Goal: Transaction & Acquisition: Purchase product/service

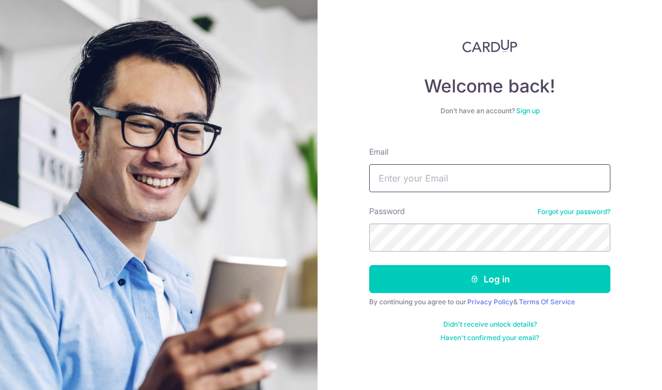
click at [443, 182] on input "Email" at bounding box center [489, 178] width 241 height 28
type input "E"
type input "Eqa.shakinah@gmail.com"
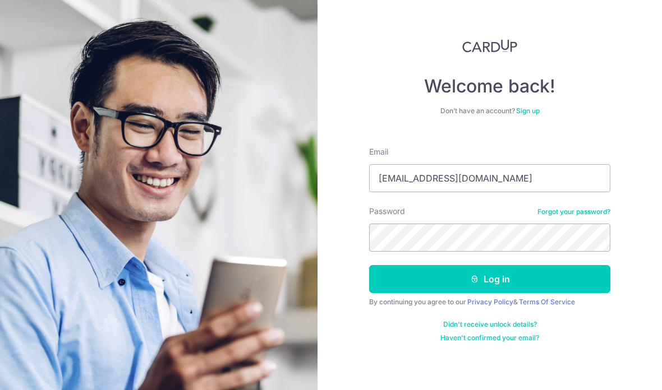
click at [577, 216] on link "Forgot your password?" at bounding box center [573, 211] width 73 height 9
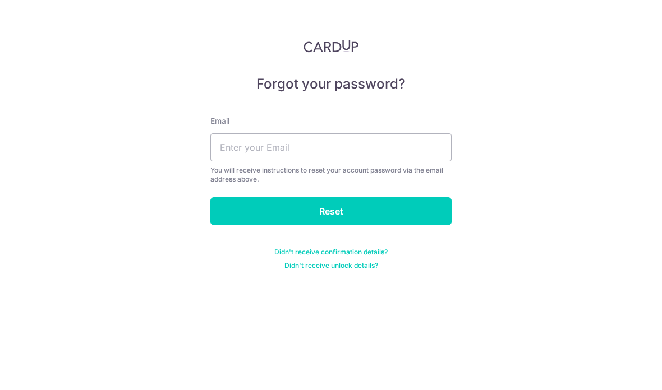
click at [566, 224] on div "Forgot your password? Email You will receive instructions to reset your account…" at bounding box center [331, 195] width 662 height 390
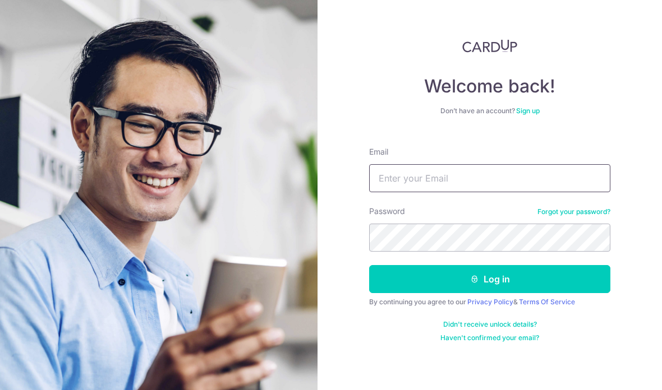
click at [464, 182] on input "Email" at bounding box center [489, 178] width 241 height 28
type input "Eqa.shakinah@gmail.com"
click at [490, 279] on button "Log in" at bounding box center [489, 279] width 241 height 28
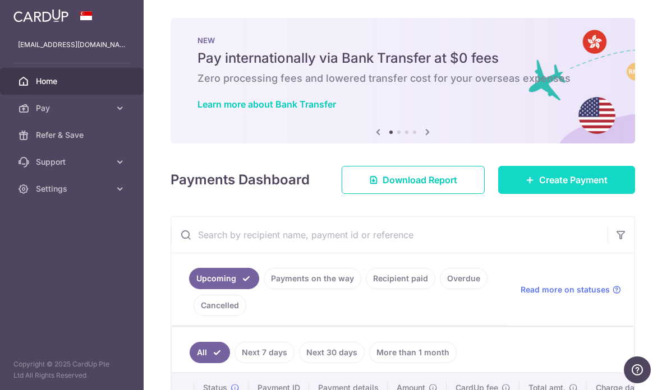
click at [565, 187] on span "Create Payment" at bounding box center [573, 179] width 68 height 13
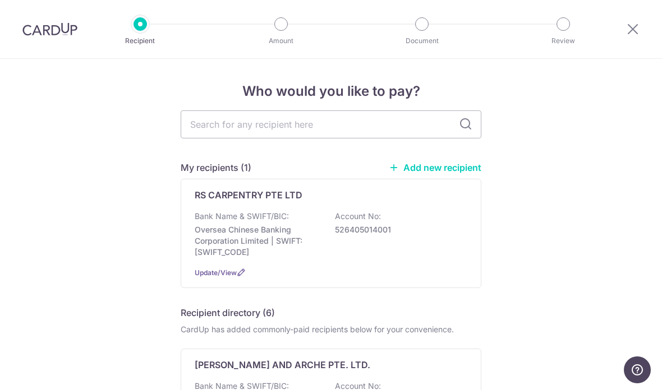
click at [412, 168] on link "Add new recipient" at bounding box center [435, 167] width 93 height 11
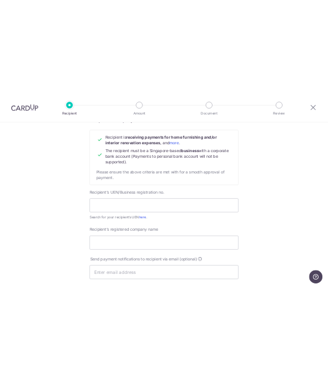
scroll to position [159, 0]
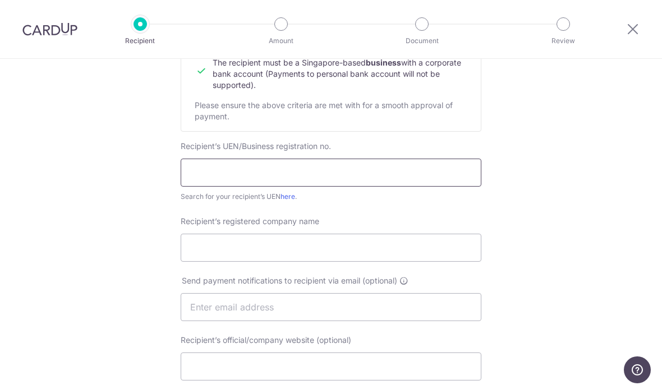
click at [214, 176] on input "text" at bounding box center [331, 173] width 301 height 28
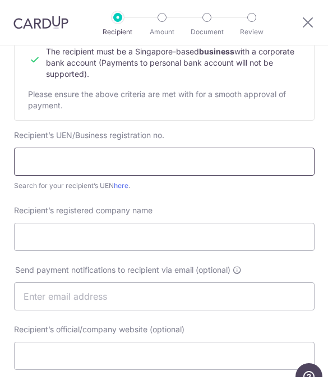
click at [31, 163] on input "text" at bounding box center [164, 161] width 301 height 28
paste input "202537748R"
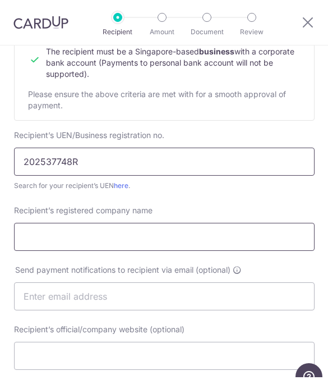
type input "202537748R"
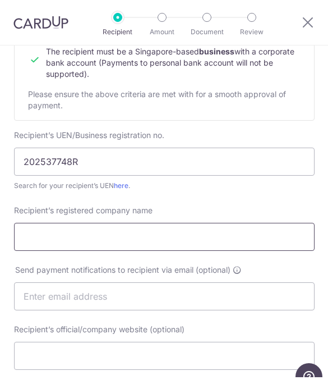
click at [147, 248] on input "Recipient’s registered company name" at bounding box center [164, 237] width 301 height 28
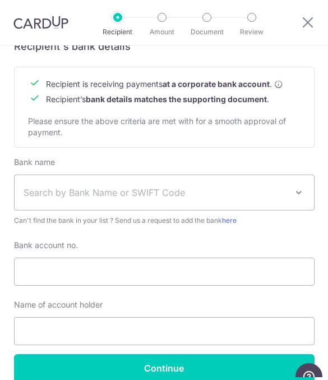
scroll to position [515, 0]
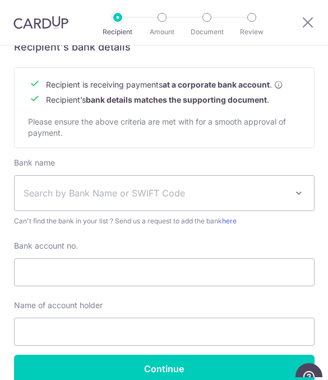
type input "IDCO STUDIO PRIVATE LIMITED"
click at [170, 190] on span "Search by Bank Name or SWIFT Code" at bounding box center [156, 192] width 264 height 13
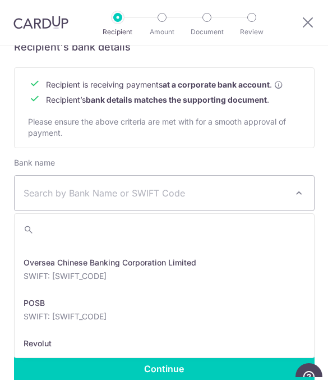
scroll to position [1888, 0]
select select "12"
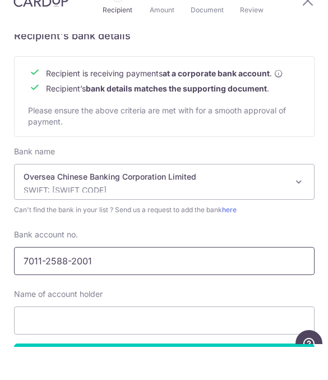
scroll to position [56, 0]
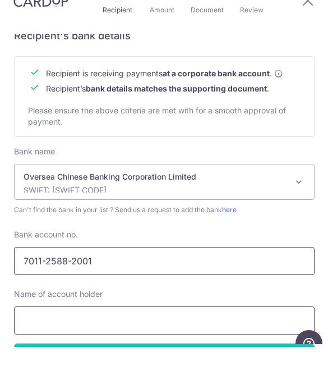
type input "7011-2588-2001"
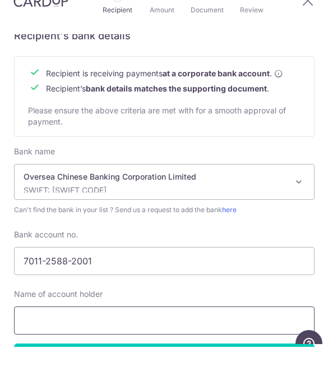
click at [109, 339] on input "text" at bounding box center [164, 353] width 301 height 28
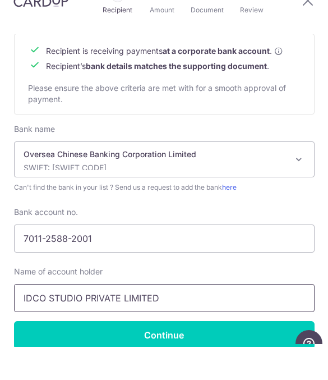
scroll to position [537, 0]
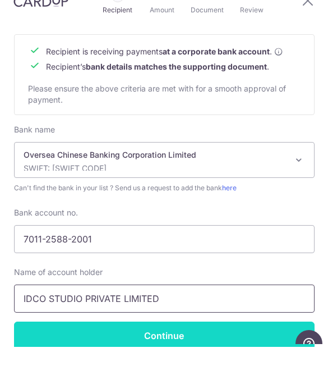
type input "IDCO STUDIO PRIVATE LIMITED"
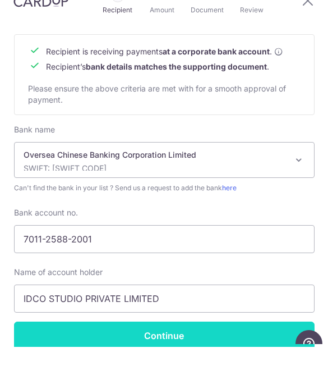
click at [191, 354] on input "Continue" at bounding box center [164, 368] width 301 height 28
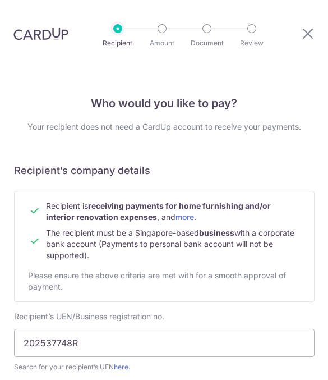
scroll to position [531, 0]
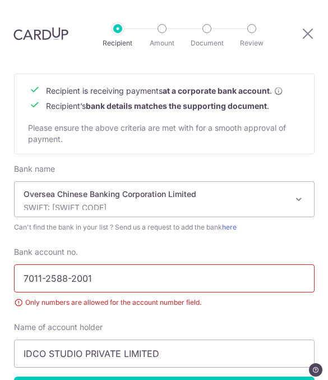
click at [46, 264] on input "7011-2588-2001" at bounding box center [164, 278] width 301 height 28
click at [69, 264] on input "70112588-2001" at bounding box center [164, 278] width 301 height 28
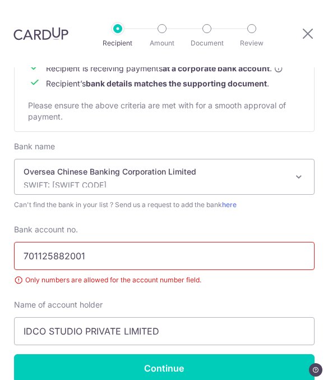
scroll to position [553, 0]
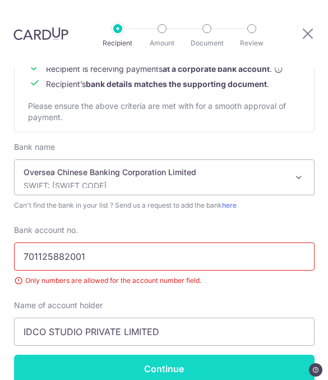
type input "701125882001"
click at [177, 354] on input "Continue" at bounding box center [164, 368] width 301 height 28
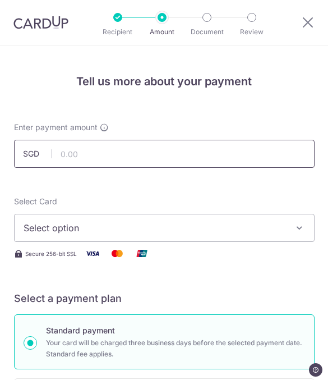
click at [94, 150] on input "text" at bounding box center [164, 154] width 301 height 28
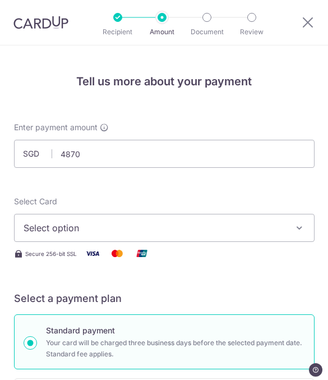
click at [188, 224] on span "Select option" at bounding box center [157, 227] width 266 height 13
type input "4,870.00"
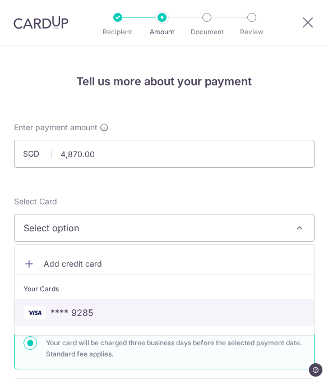
click at [122, 317] on span "**** 9285" at bounding box center [165, 312] width 282 height 13
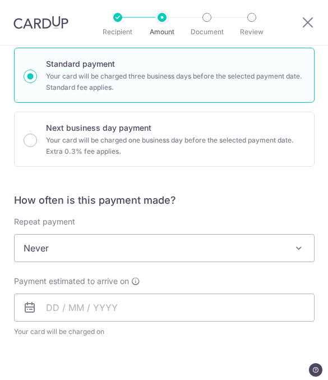
scroll to position [265, 0]
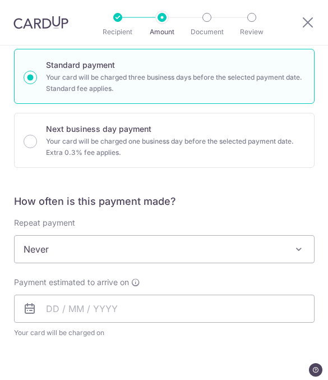
click at [244, 250] on span "Never" at bounding box center [164, 249] width 299 height 27
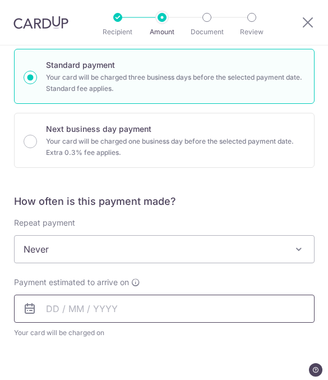
click at [29, 315] on input "text" at bounding box center [164, 308] width 301 height 28
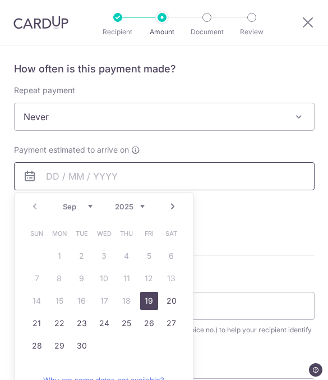
scroll to position [419, 0]
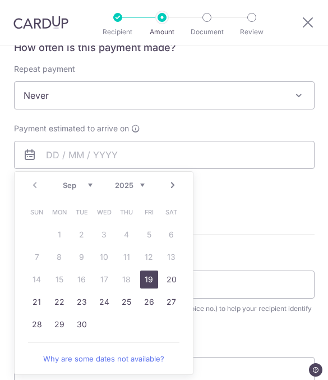
click at [150, 281] on link "19" at bounding box center [149, 279] width 18 height 18
type input "19/09/2025"
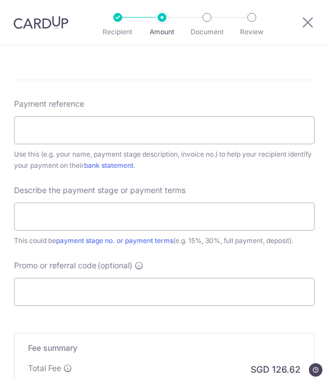
scroll to position [621, 0]
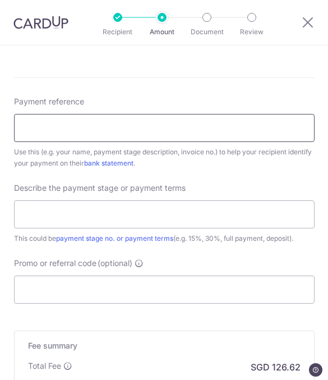
click at [222, 127] on input "Payment reference" at bounding box center [164, 128] width 301 height 28
click at [39, 126] on input "Iqa,confirmation" at bounding box center [164, 128] width 301 height 28
click at [134, 130] on input "Iqa, confirmation" at bounding box center [164, 128] width 301 height 28
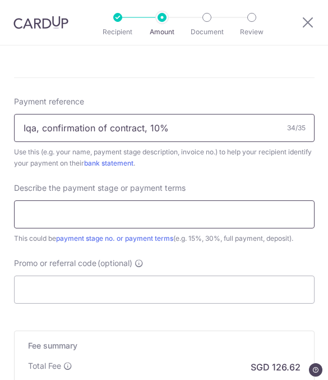
type input "Iqa, confirmation of contract, 10%"
click at [263, 208] on input "text" at bounding box center [164, 214] width 301 height 28
type input "!"
click at [71, 216] on input "10" at bounding box center [164, 214] width 301 height 28
click at [24, 207] on input "10%" at bounding box center [164, 214] width 301 height 28
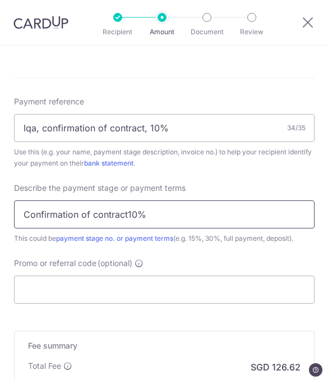
click at [127, 211] on input "Confirmation of contract10%" at bounding box center [164, 214] width 301 height 28
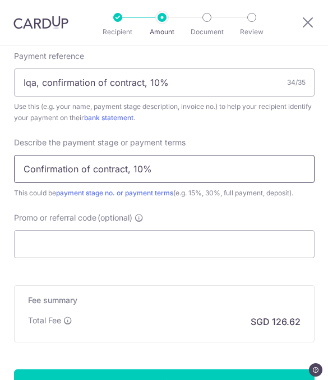
scroll to position [704, 0]
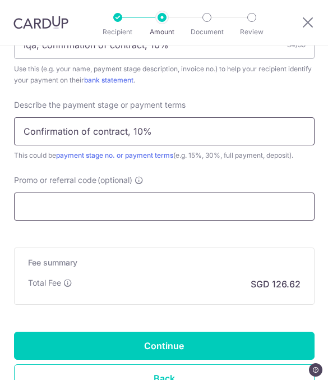
type input "Confirmation of contract, 10%"
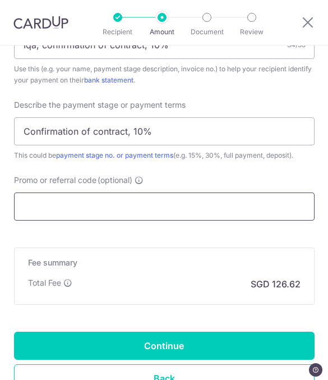
click at [103, 205] on input "Promo or referral code (optional)" at bounding box center [164, 206] width 301 height 28
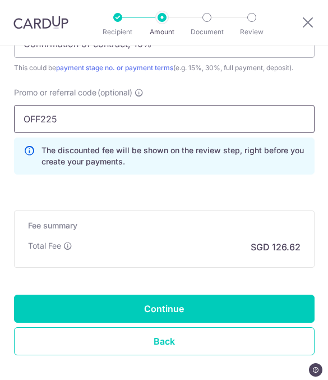
scroll to position [791, 0]
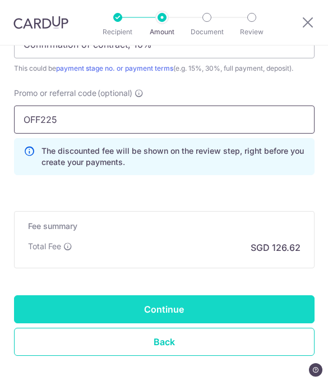
type input "OFF225"
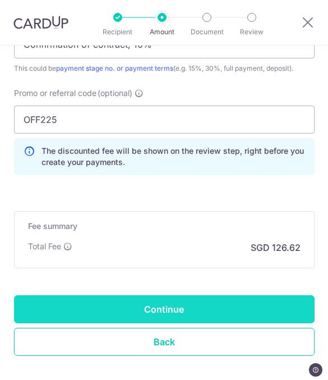
click at [185, 303] on input "Continue" at bounding box center [164, 309] width 301 height 28
type input "Create Schedule"
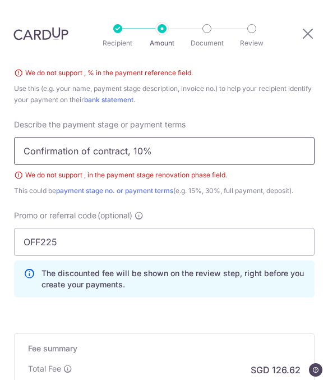
click at [132, 137] on input "Confirmation of contract, 10%" at bounding box center [164, 151] width 301 height 28
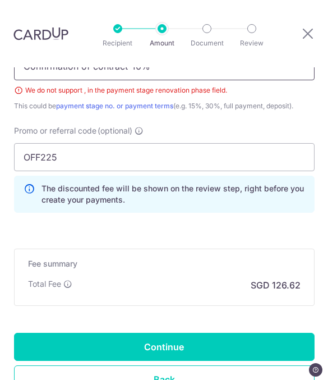
scroll to position [808, 0]
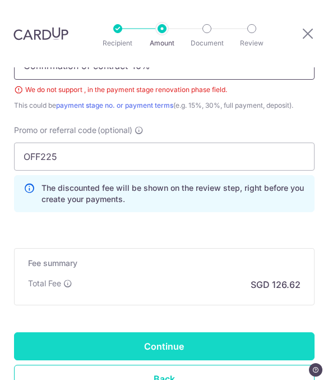
type input "Confirmation of contract-10%"
click at [177, 332] on input "Continue" at bounding box center [164, 346] width 301 height 28
type input "Create Schedule"
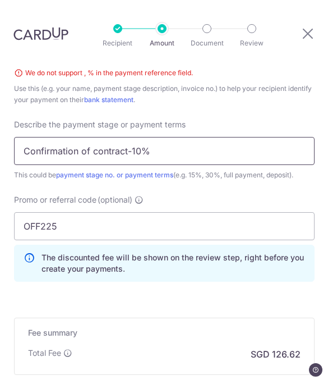
click at [157, 137] on input "Confirmation of contract-10%" at bounding box center [164, 151] width 301 height 28
click at [147, 137] on input "Confirmation of contract-10percent" at bounding box center [164, 151] width 301 height 28
click at [140, 137] on input "Confirmation of contract-10percent" at bounding box center [164, 151] width 301 height 28
click at [143, 137] on input "Confirmation of contract-10percent" at bounding box center [164, 151] width 301 height 28
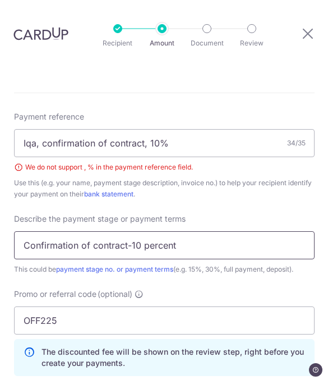
scroll to position [629, 0]
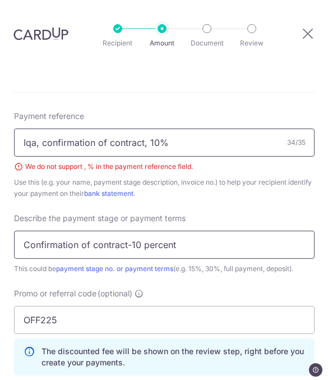
type input "Confirmation of contract-10 percent"
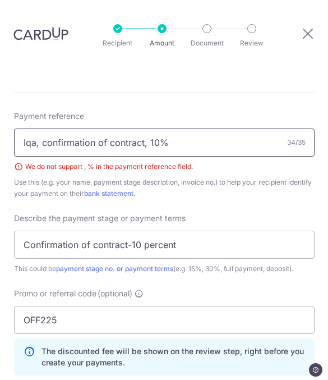
click at [185, 128] on input "Iqa, confirmation of contract, 10%" at bounding box center [164, 142] width 301 height 28
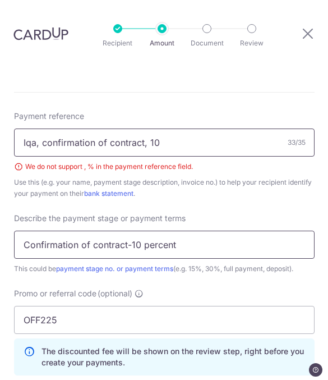
type input "Iqa, confirmation of contract, 10"
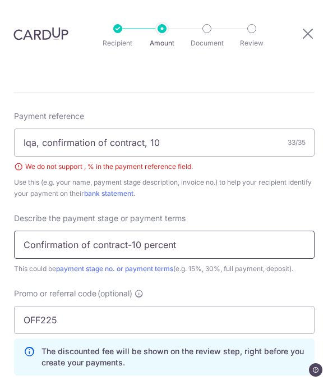
click at [188, 230] on input "Confirmation of contract-10 percent" at bounding box center [164, 244] width 301 height 28
click at [195, 230] on input "Confirmation of contract-10 percent" at bounding box center [164, 244] width 301 height 28
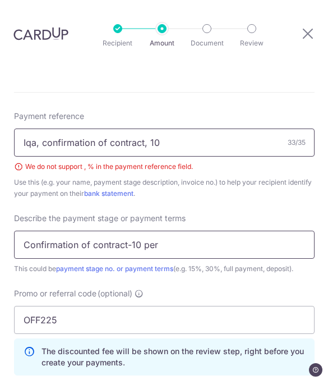
type input "Confirmation of contract-10 per"
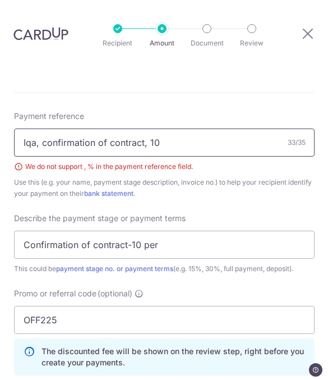
click at [145, 128] on input "Iqa, confirmation of contract, 10" at bounding box center [164, 142] width 301 height 28
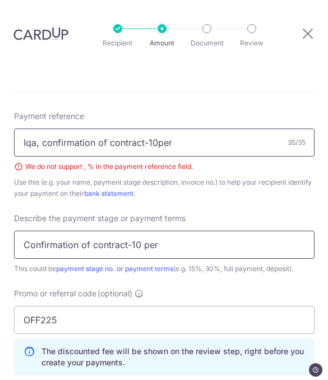
type input "Iqa, confirmation of contract-10per"
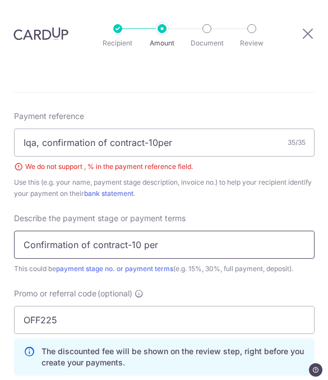
click at [179, 230] on input "Confirmation of contract-10 per" at bounding box center [164, 244] width 301 height 28
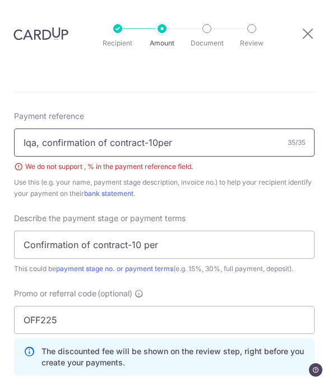
click at [154, 128] on input "Iqa, confirmation of contract-10per" at bounding box center [164, 142] width 301 height 28
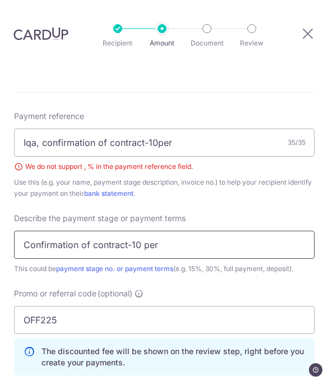
click at [173, 230] on input "Confirmation of contract-10 per" at bounding box center [164, 244] width 301 height 28
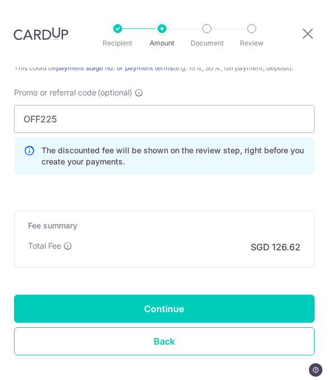
scroll to position [829, 0]
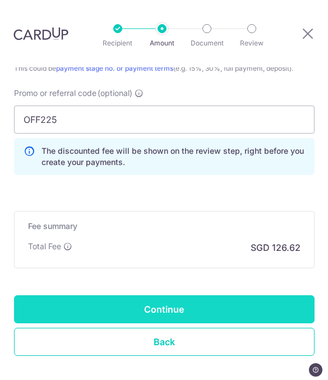
type input "Confirmation of contract-10per"
click at [200, 295] on input "Continue" at bounding box center [164, 309] width 301 height 28
type input "Create Schedule"
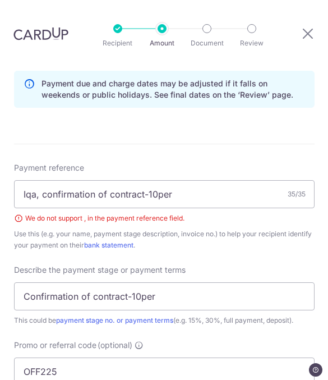
scroll to position [578, 0]
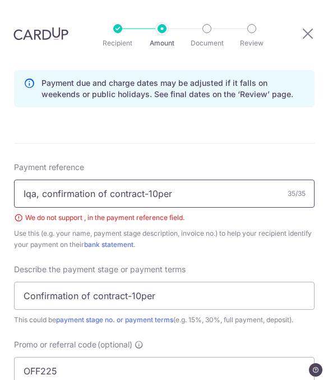
click at [47, 179] on input "Iqa, confirmation of contract-10per" at bounding box center [164, 193] width 301 height 28
click at [141, 179] on input "Iqa confirmation of contract-10per" at bounding box center [164, 193] width 301 height 28
click at [146, 179] on input "Iqa confirmation of contract-10per" at bounding box center [164, 193] width 301 height 28
type input "Iqa confirmation of contract 10per"
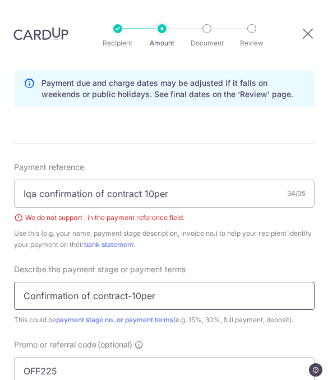
click at [132, 282] on input "Confirmation of contract-10per" at bounding box center [164, 296] width 301 height 28
click at [169, 282] on input "Confirmation of contract 10per" at bounding box center [164, 296] width 301 height 28
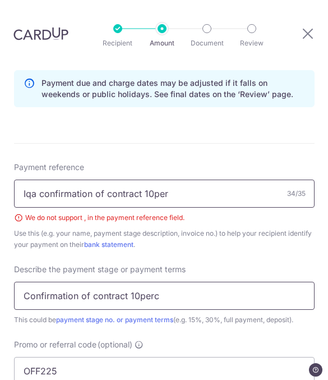
type input "Confirmation of contract 10perc"
click at [196, 179] on input "Iqa confirmation of contract 10per" at bounding box center [164, 193] width 301 height 28
click at [220, 179] on input "Iqa confirmation of contract 10per" at bounding box center [164, 193] width 301 height 28
click at [149, 179] on input "Iqa confirmation of contract 10perc" at bounding box center [164, 193] width 301 height 28
click at [204, 179] on input "Iqa confirmation of contract 10perc" at bounding box center [164, 193] width 301 height 28
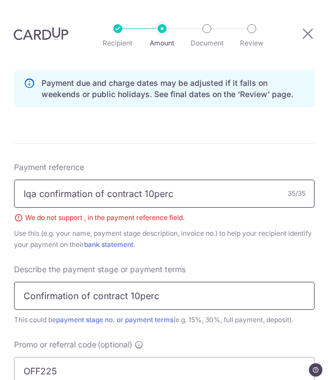
type input "Iqa confirmation of contract 10perc"
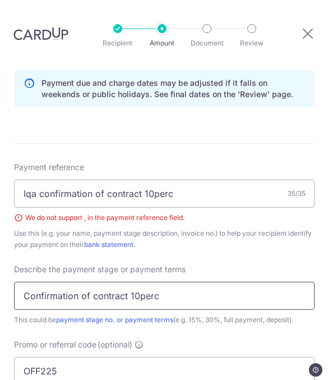
click at [143, 282] on input "Confirmation of contract 10perc" at bounding box center [164, 296] width 301 height 28
click at [190, 282] on input "Confirmation of contract 10 perc" at bounding box center [164, 296] width 301 height 28
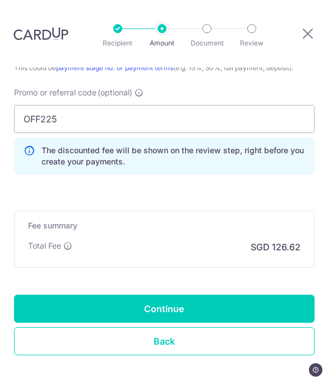
scroll to position [829, 0]
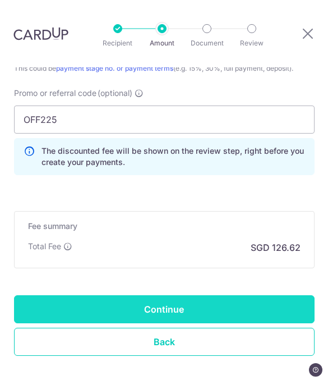
type input "Confirmation of contract 10 percent"
click at [207, 295] on input "Continue" at bounding box center [164, 309] width 301 height 28
type input "Create Schedule"
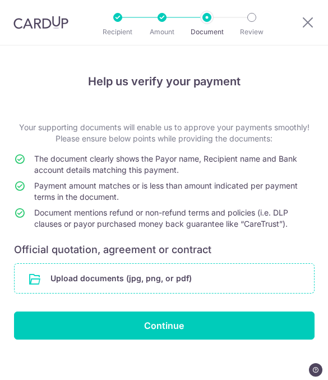
click at [160, 270] on input "file" at bounding box center [164, 278] width 299 height 29
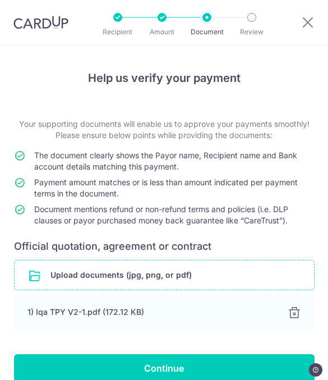
scroll to position [3, 0]
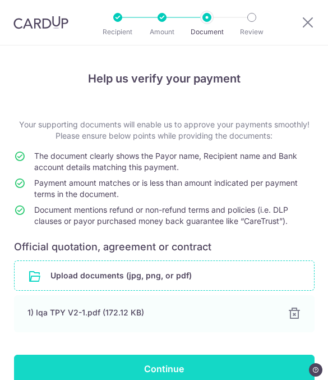
click at [156, 364] on input "Continue" at bounding box center [164, 368] width 301 height 28
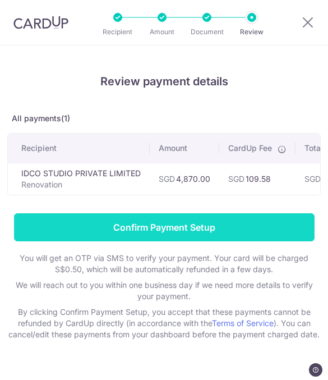
click at [195, 220] on input "Confirm Payment Setup" at bounding box center [164, 227] width 301 height 28
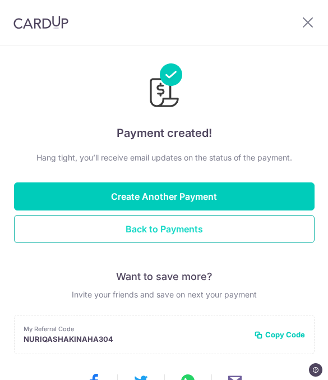
click at [170, 229] on button "Back to Payments" at bounding box center [164, 229] width 301 height 28
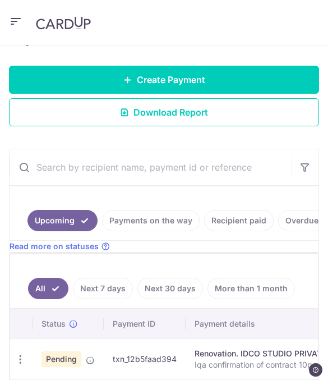
scroll to position [187, 0]
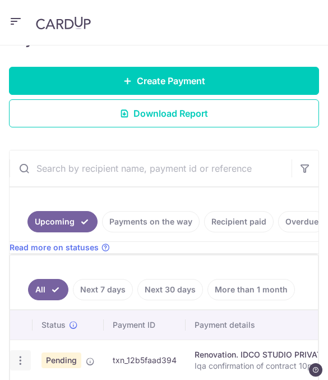
click at [21, 362] on icon "button" at bounding box center [21, 360] width 12 height 12
click at [185, 357] on div at bounding box center [164, 190] width 328 height 380
click at [176, 359] on td "txn_12b5faad394" at bounding box center [145, 359] width 82 height 41
click at [25, 364] on icon "button" at bounding box center [21, 360] width 12 height 12
click at [20, 358] on div at bounding box center [164, 190] width 328 height 380
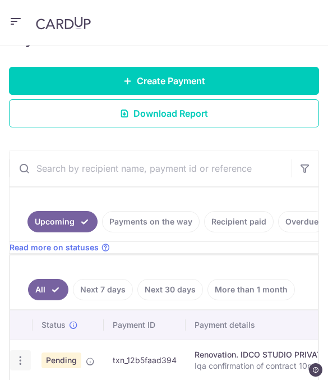
click at [22, 359] on icon "button" at bounding box center [21, 360] width 12 height 12
click at [182, 112] on div at bounding box center [164, 190] width 328 height 380
click at [155, 113] on span "Download Report" at bounding box center [170, 113] width 75 height 13
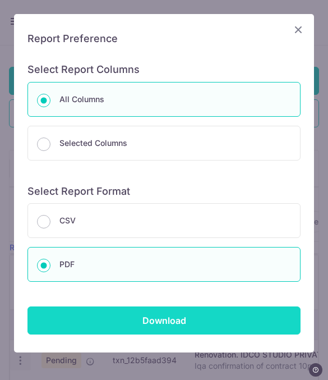
click at [163, 321] on input "Download" at bounding box center [163, 320] width 273 height 28
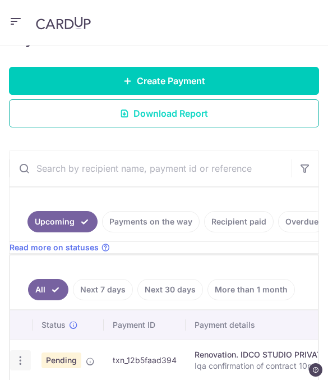
click at [191, 112] on span "Download Report" at bounding box center [170, 113] width 75 height 13
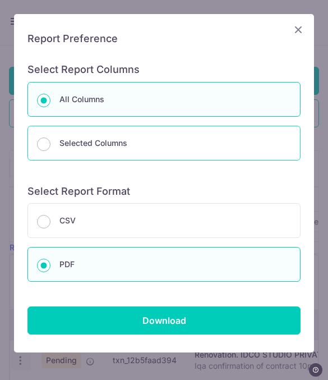
click at [120, 148] on p "Selected Columns" at bounding box center [175, 142] width 232 height 13
click at [50, 148] on input "Selected Columns" at bounding box center [43, 143] width 13 height 13
radio input "false"
radio input "true"
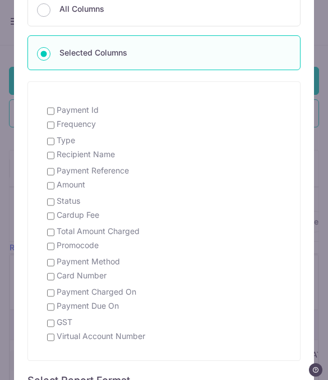
scroll to position [92, 0]
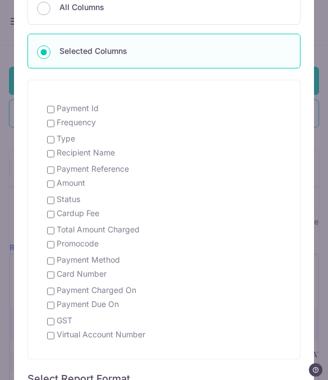
click at [59, 104] on label "Payment Id" at bounding box center [78, 108] width 42 height 11
click at [54, 105] on input "Payment Id" at bounding box center [50, 109] width 7 height 9
checkbox input "true"
click at [54, 119] on input "Frequency" at bounding box center [50, 123] width 7 height 9
checkbox input "true"
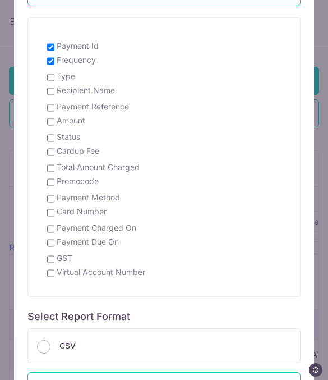
scroll to position [156, 0]
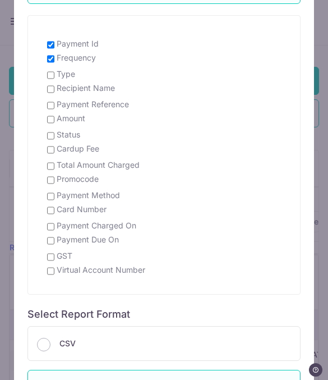
click at [58, 69] on label "Type" at bounding box center [66, 73] width 19 height 11
click at [54, 71] on input "Type" at bounding box center [50, 75] width 7 height 9
checkbox input "true"
click at [54, 85] on input "Recipient Name" at bounding box center [50, 89] width 7 height 9
checkbox input "true"
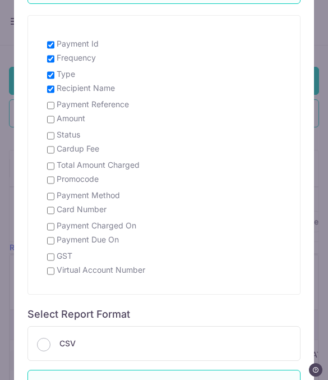
click at [60, 99] on label "Payment Reference" at bounding box center [93, 104] width 72 height 11
click at [54, 101] on input "Payment Reference" at bounding box center [50, 105] width 7 height 9
checkbox input "true"
click at [54, 116] on input "Amount" at bounding box center [50, 119] width 7 height 9
checkbox input "true"
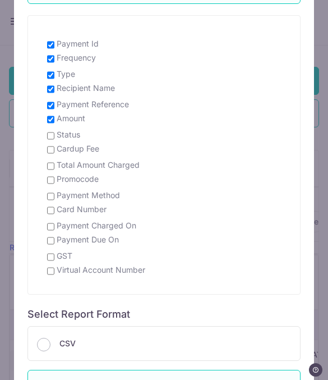
click at [54, 132] on input "Status" at bounding box center [50, 135] width 7 height 9
checkbox input "true"
click at [52, 192] on input "Payment Method" at bounding box center [50, 196] width 7 height 9
checkbox input "true"
click at [54, 206] on input "Card Number" at bounding box center [50, 210] width 7 height 9
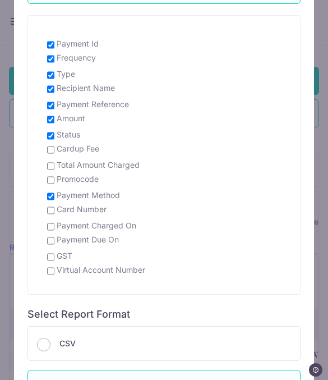
checkbox input "true"
click at [54, 222] on input "Payment Charged On" at bounding box center [50, 226] width 7 height 9
checkbox input "true"
click at [52, 240] on input "Payment Due On" at bounding box center [50, 240] width 7 height 9
checkbox input "true"
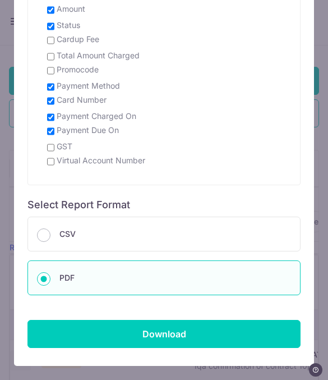
scroll to position [265, 0]
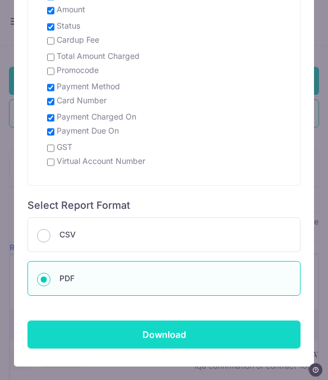
click at [146, 329] on input "Download" at bounding box center [163, 334] width 273 height 28
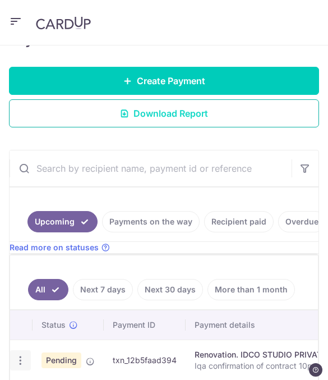
click at [179, 110] on span "Download Report" at bounding box center [170, 113] width 75 height 13
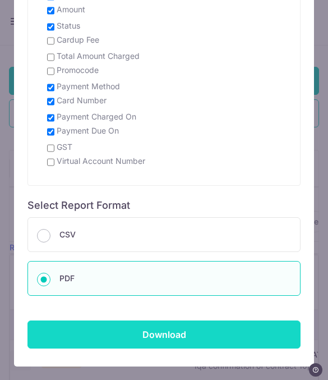
click at [192, 333] on input "Download" at bounding box center [163, 334] width 273 height 28
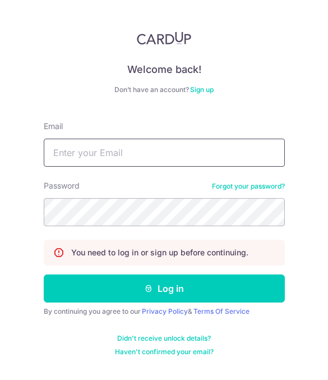
click at [172, 139] on input "Email" at bounding box center [164, 153] width 241 height 28
type input "Q"
type input "[EMAIL_ADDRESS][DOMAIN_NAME]"
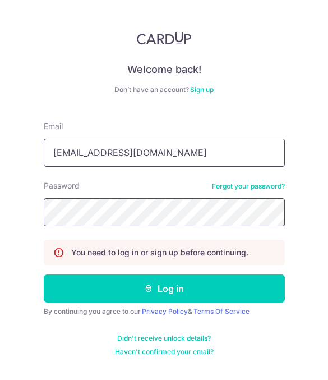
click at [164, 288] on button "Log in" at bounding box center [164, 288] width 241 height 28
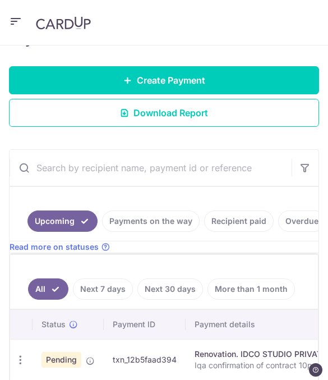
scroll to position [187, 0]
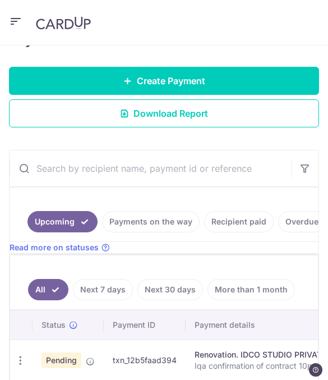
click at [159, 349] on td "txn_12b5faad394" at bounding box center [145, 359] width 82 height 41
click at [176, 360] on td "txn_12b5faad394" at bounding box center [145, 359] width 82 height 41
click at [24, 360] on icon "button" at bounding box center [21, 360] width 12 height 12
click at [195, 114] on div at bounding box center [164, 190] width 328 height 380
click at [153, 114] on span "Download Report" at bounding box center [170, 113] width 75 height 13
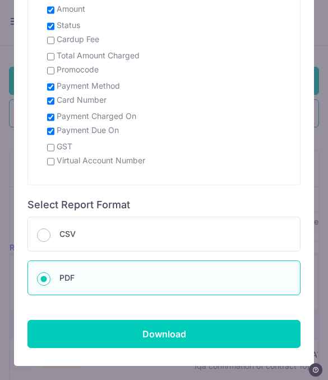
scroll to position [265, 0]
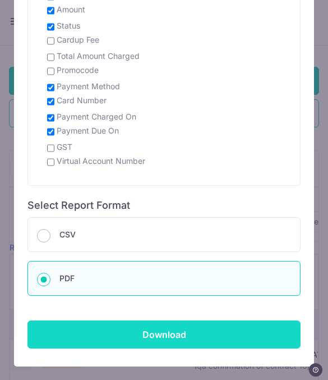
click at [156, 331] on input "Download" at bounding box center [163, 334] width 273 height 28
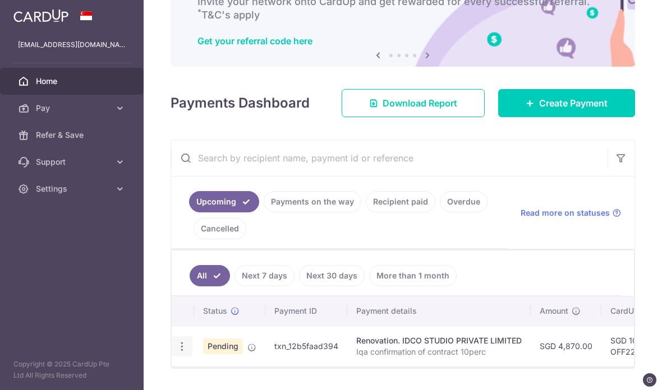
scroll to position [77, 0]
click at [176, 341] on icon "button" at bounding box center [182, 347] width 12 height 12
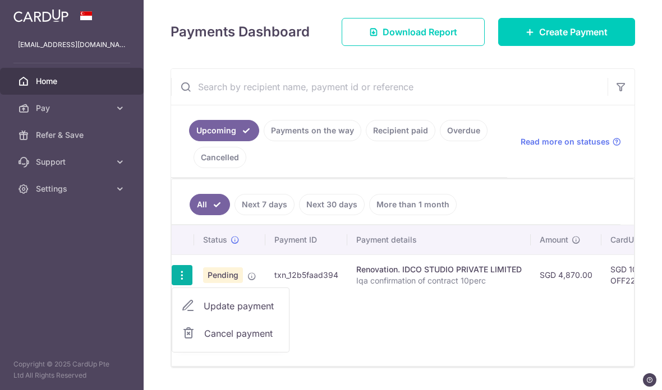
scroll to position [147, 0]
click at [328, 181] on div at bounding box center [331, 195] width 662 height 390
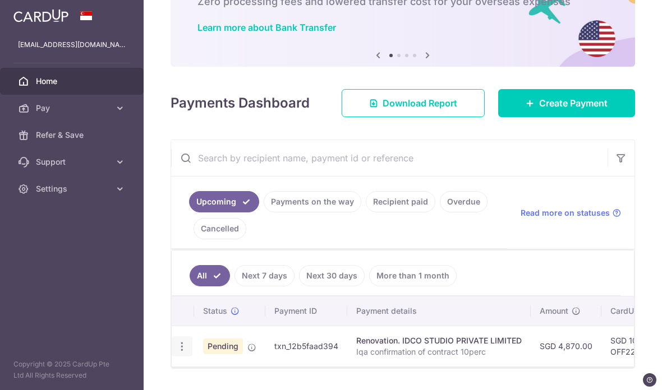
click at [328, 206] on ul "Upcoming Payments on the way Recipient paid Overdue Cancelled" at bounding box center [339, 213] width 336 height 72
click at [328, 104] on link "Download Report" at bounding box center [413, 103] width 143 height 28
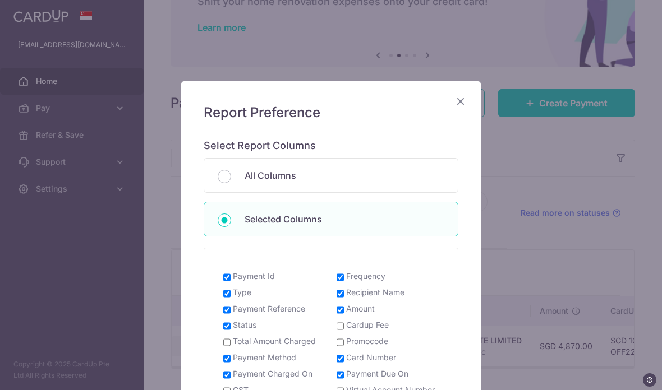
scroll to position [0, 0]
click at [328, 124] on div "Report Preference Select Report Columns All Columns Selected Columns Payment Id…" at bounding box center [330, 333] width 299 height 505
click at [328, 130] on div "Report Preference Select Report Columns All Columns Selected Columns Payment Id…" at bounding box center [330, 333] width 299 height 505
click at [328, 133] on div "Report Preference Select Report Columns All Columns Selected Columns Payment Id…" at bounding box center [330, 333] width 299 height 505
click at [328, 117] on div "Report Preference Select Report Columns All Columns Selected Columns Payment Id…" at bounding box center [330, 333] width 299 height 505
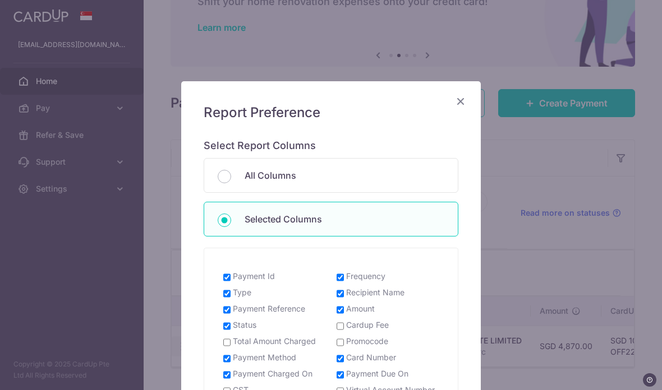
click at [328, 129] on div "Report Preference Select Report Columns All Columns Selected Columns Payment Id…" at bounding box center [330, 333] width 299 height 505
click at [328, 128] on div "Report Preference Select Report Columns All Columns Selected Columns Payment Id…" at bounding box center [330, 333] width 299 height 505
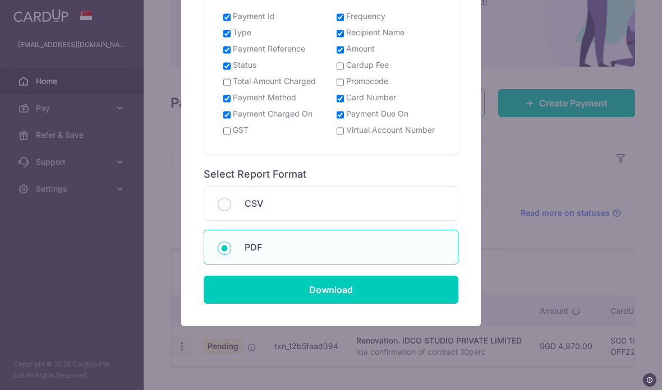
scroll to position [260, 0]
click at [328, 274] on div "Report Preference Select Report Columns All Columns Selected Columns Payment Id…" at bounding box center [331, 195] width 662 height 390
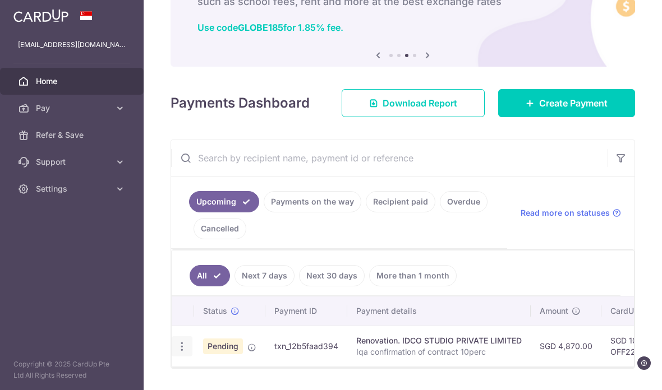
scroll to position [64, 0]
